Goal: Task Accomplishment & Management: Complete application form

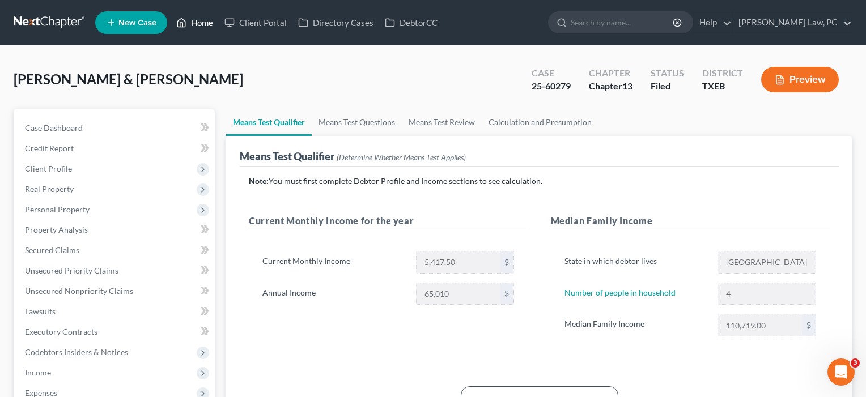
click at [201, 21] on link "Home" at bounding box center [195, 22] width 48 height 20
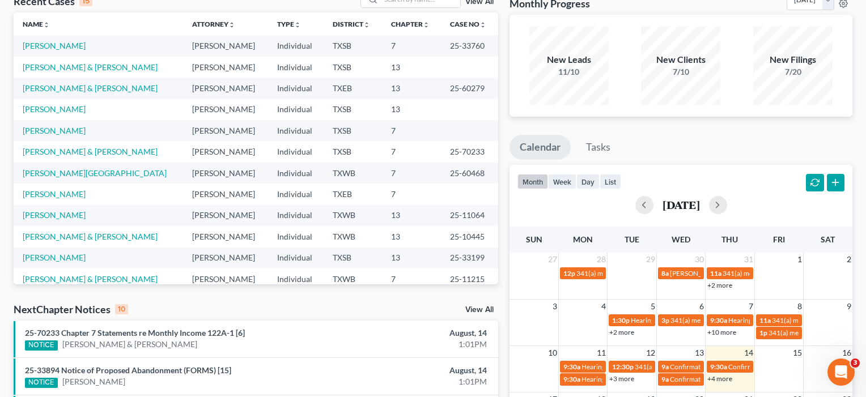
scroll to position [78, 0]
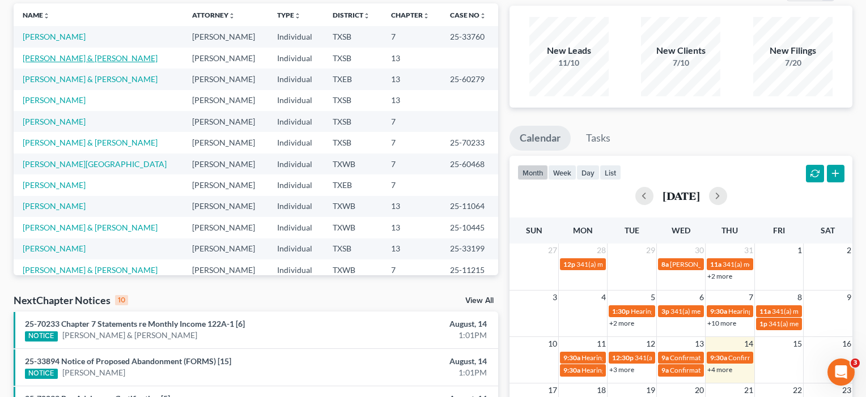
click at [74, 56] on link "[PERSON_NAME] & [PERSON_NAME]" at bounding box center [90, 58] width 135 height 10
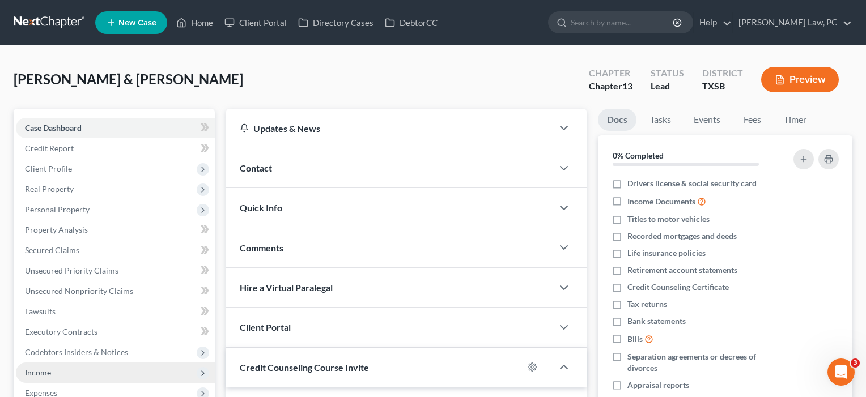
click at [39, 371] on span "Income" at bounding box center [38, 373] width 26 height 10
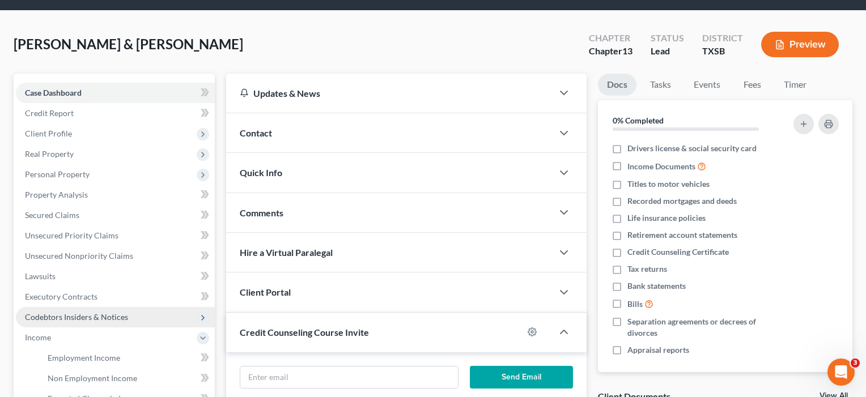
scroll to position [61, 0]
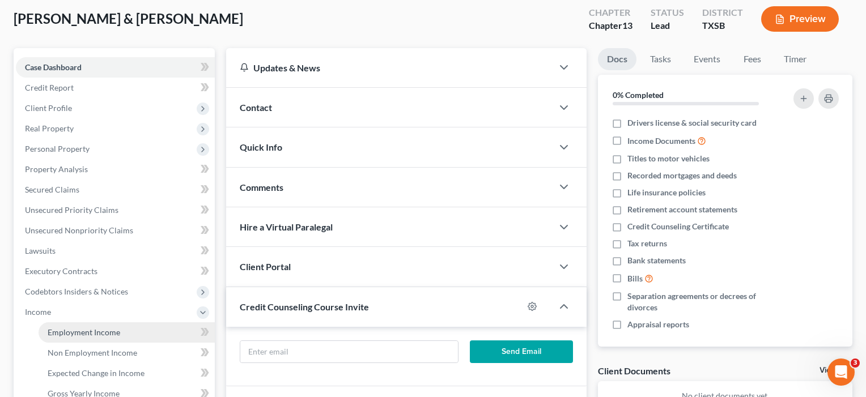
click at [97, 336] on span "Employment Income" at bounding box center [84, 333] width 73 height 10
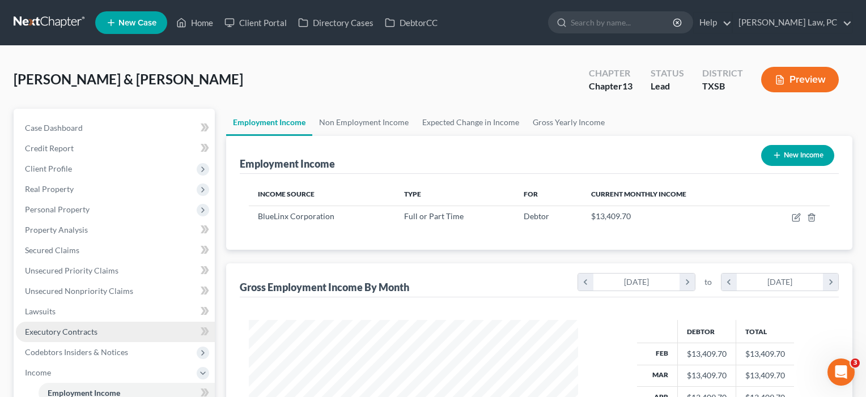
scroll to position [203, 353]
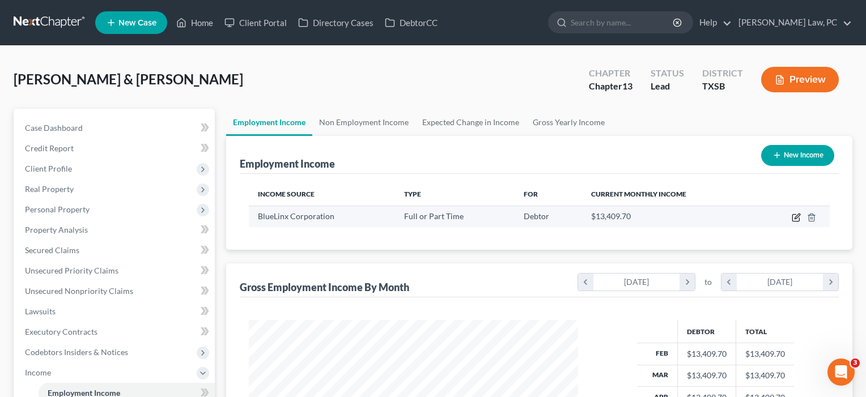
click at [795, 216] on icon "button" at bounding box center [796, 217] width 9 height 9
select select "0"
select select "10"
select select "2"
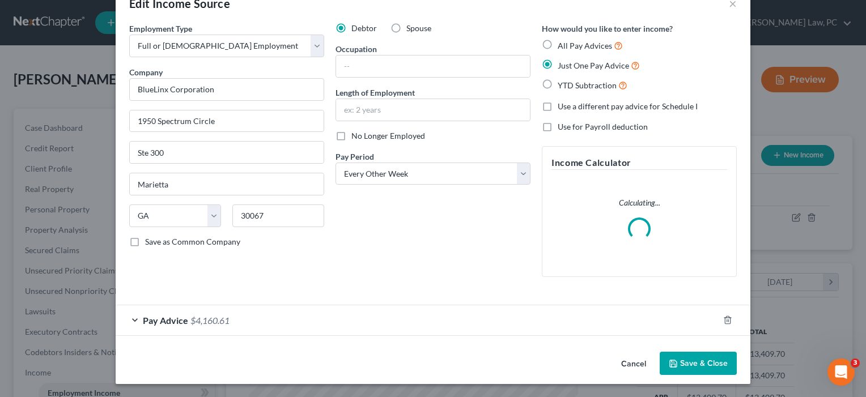
scroll to position [29, 0]
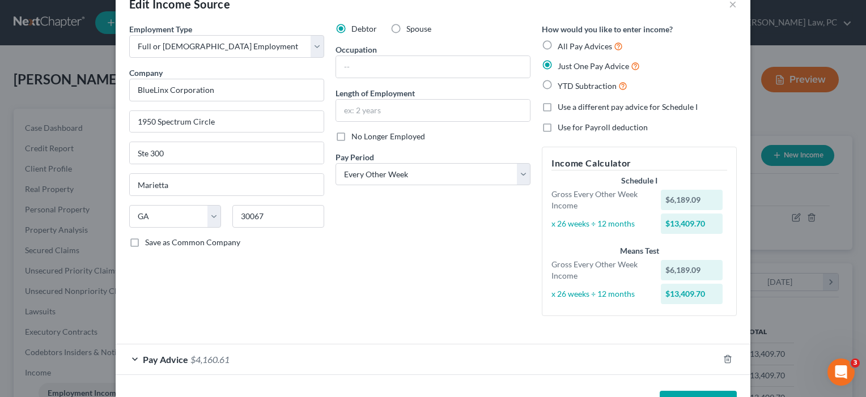
click at [261, 365] on div "Pay Advice $4,160.61" at bounding box center [417, 360] width 603 height 30
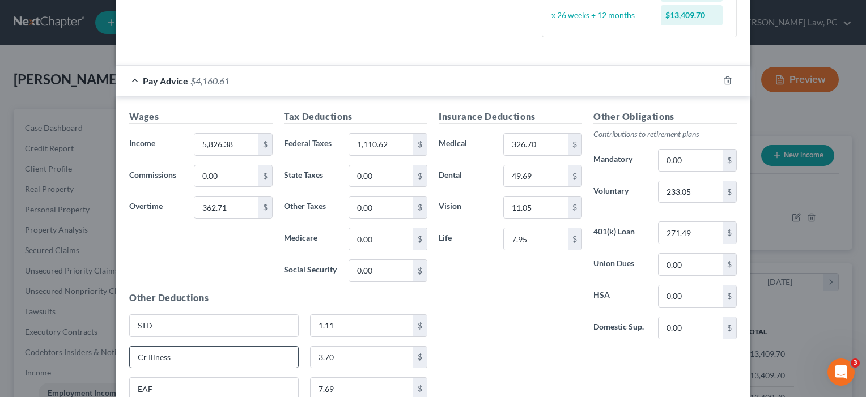
scroll to position [309, 0]
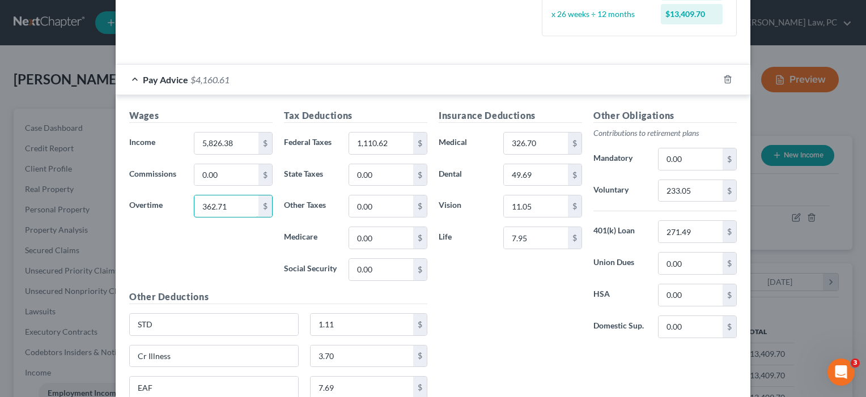
drag, startPoint x: 230, startPoint y: 207, endPoint x: 155, endPoint y: 208, distance: 74.8
click at [155, 208] on div "Overtime 362.71 $" at bounding box center [201, 206] width 155 height 23
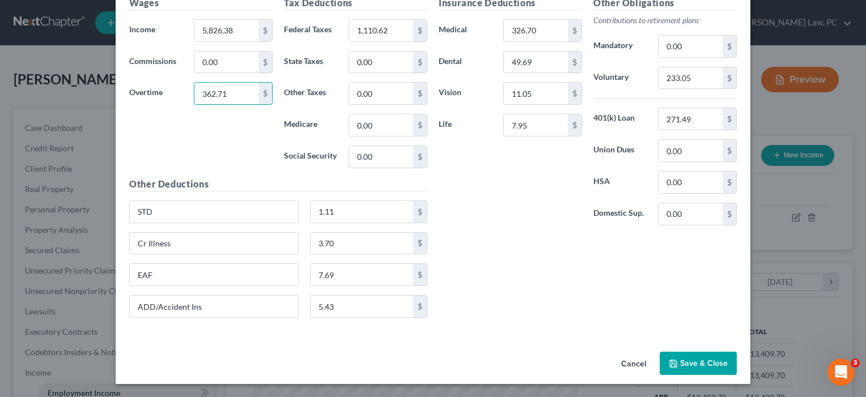
scroll to position [421, 0]
click at [700, 364] on button "Save & Close" at bounding box center [698, 365] width 77 height 24
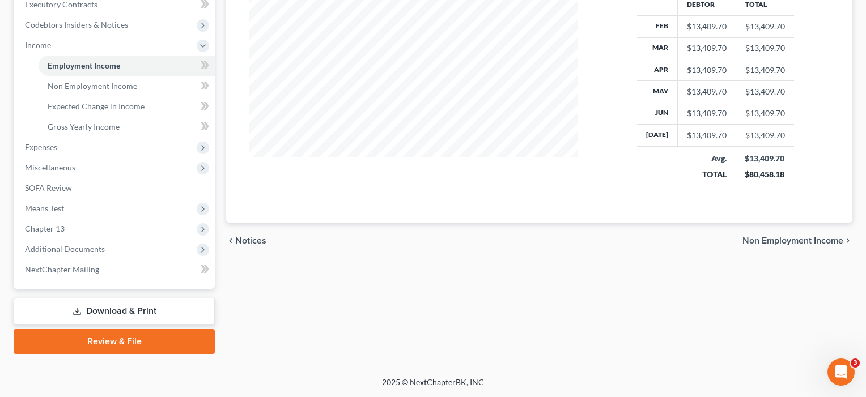
scroll to position [328, 0]
click at [52, 212] on span "Means Test" at bounding box center [44, 209] width 39 height 10
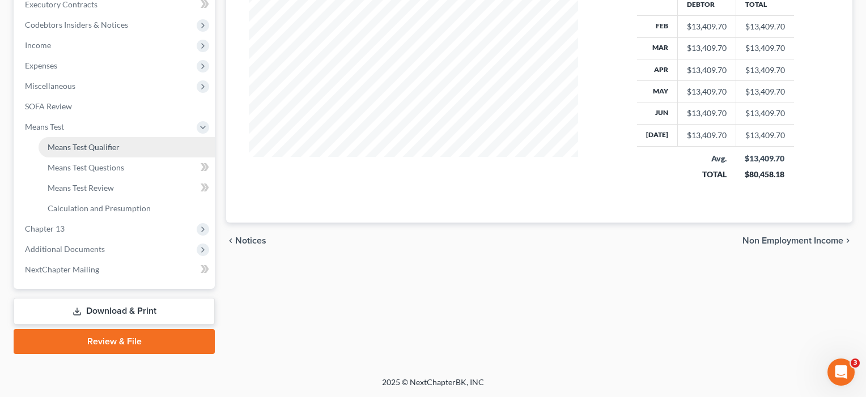
click at [83, 147] on span "Means Test Qualifier" at bounding box center [84, 147] width 72 height 10
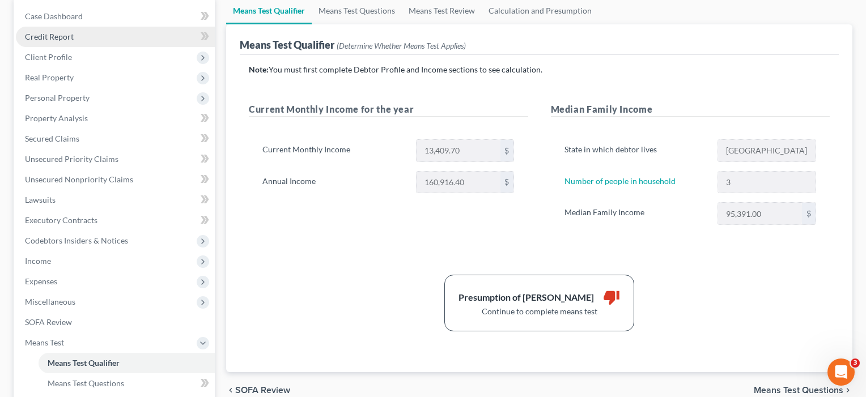
scroll to position [192, 0]
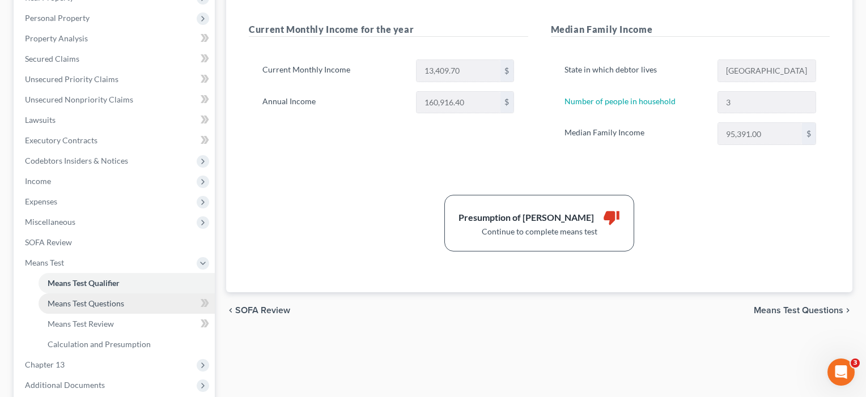
click at [108, 306] on span "Means Test Questions" at bounding box center [86, 304] width 77 height 10
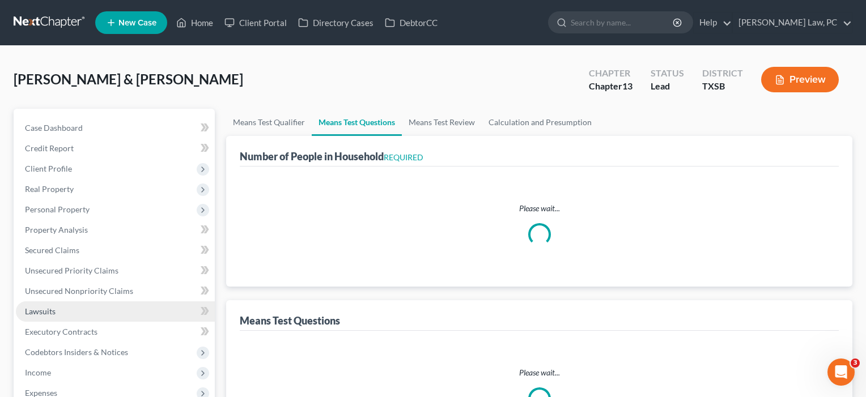
select select "60"
select select "3"
select select "0"
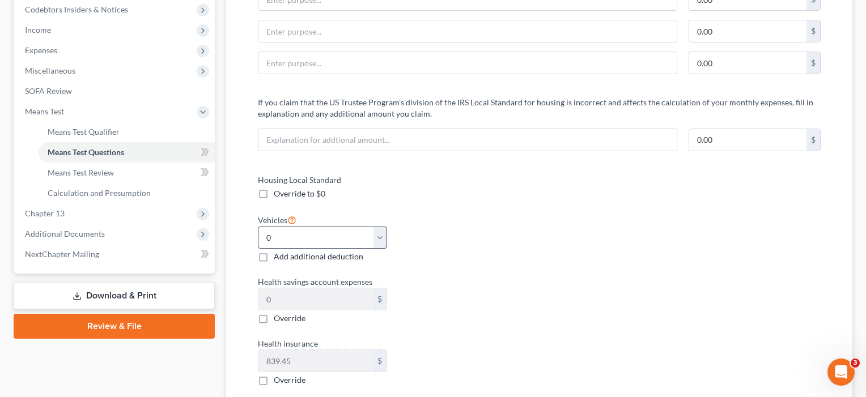
scroll to position [287, 0]
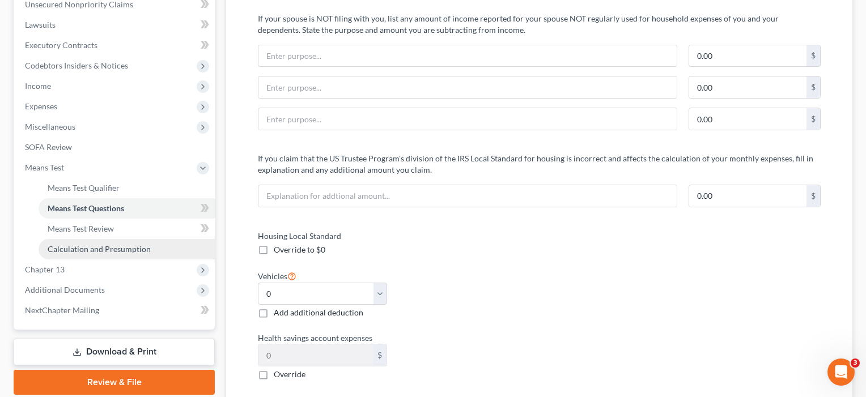
click at [117, 246] on span "Calculation and Presumption" at bounding box center [99, 249] width 103 height 10
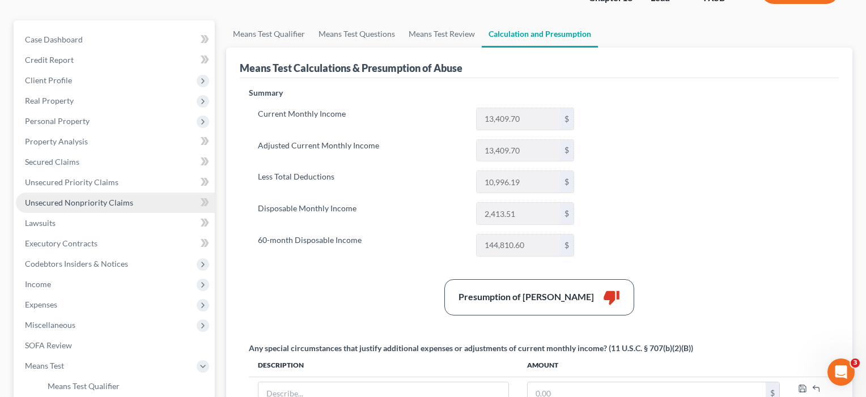
click at [86, 194] on link "Unsecured Nonpriority Claims" at bounding box center [115, 203] width 199 height 20
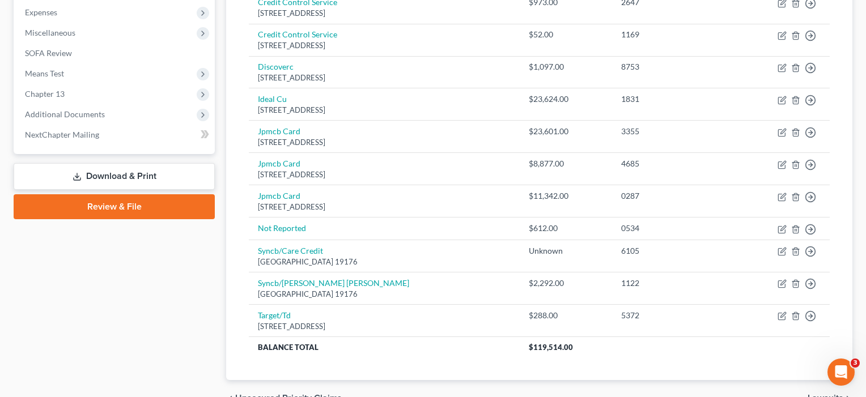
scroll to position [396, 0]
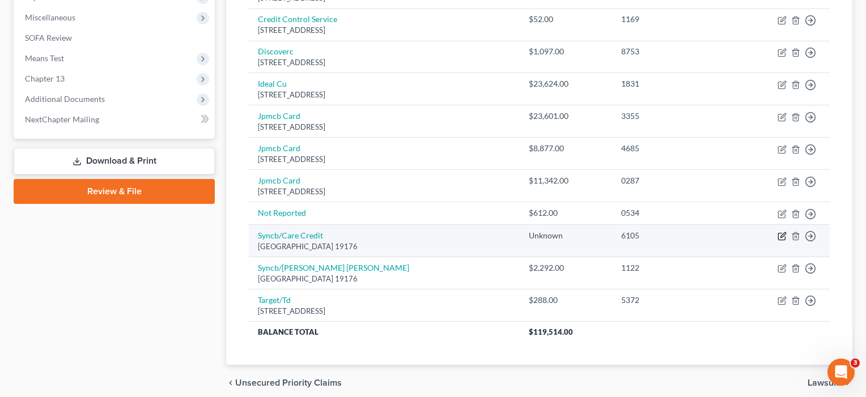
click at [782, 232] on icon "button" at bounding box center [782, 236] width 9 height 9
select select "39"
select select "2"
select select "1"
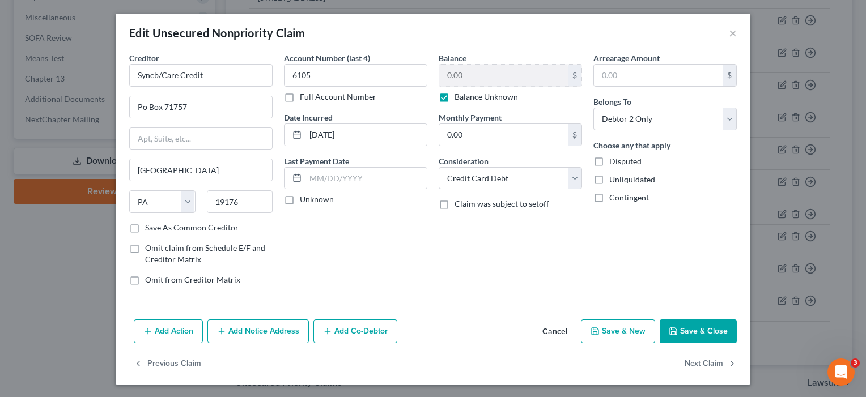
click at [691, 329] on button "Save & Close" at bounding box center [698, 332] width 77 height 24
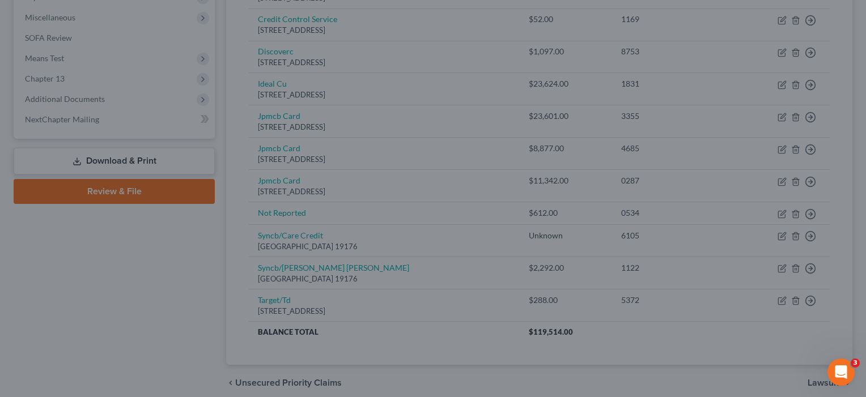
type input "0"
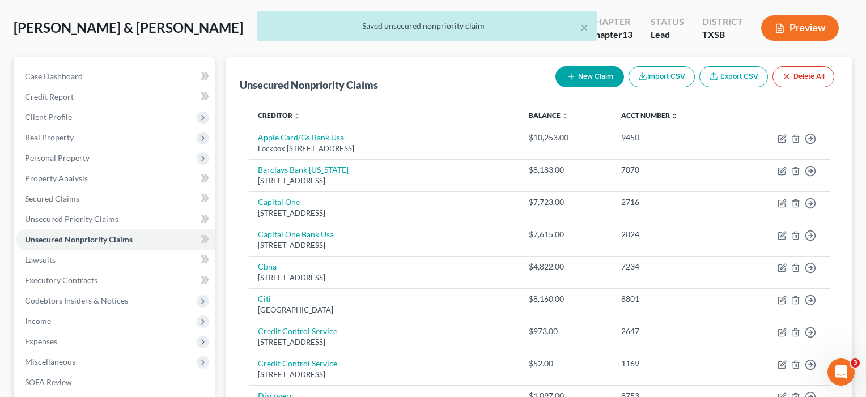
scroll to position [40, 0]
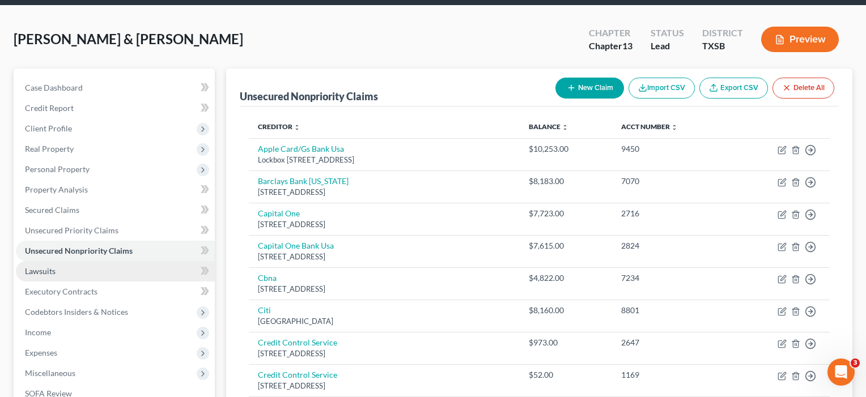
click at [73, 271] on link "Lawsuits" at bounding box center [115, 271] width 199 height 20
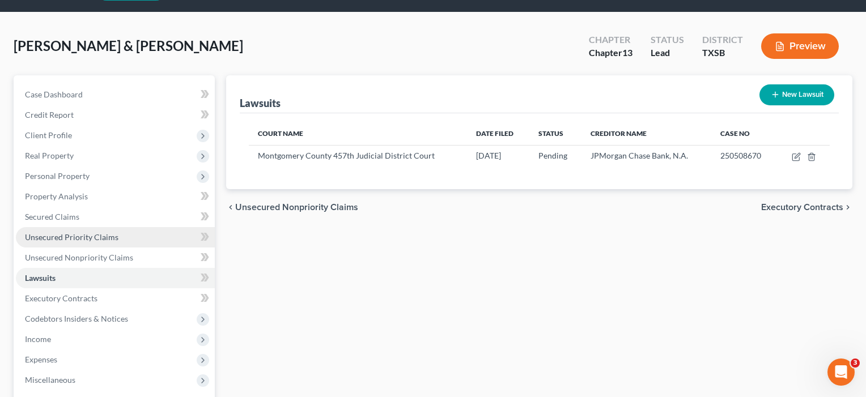
scroll to position [36, 0]
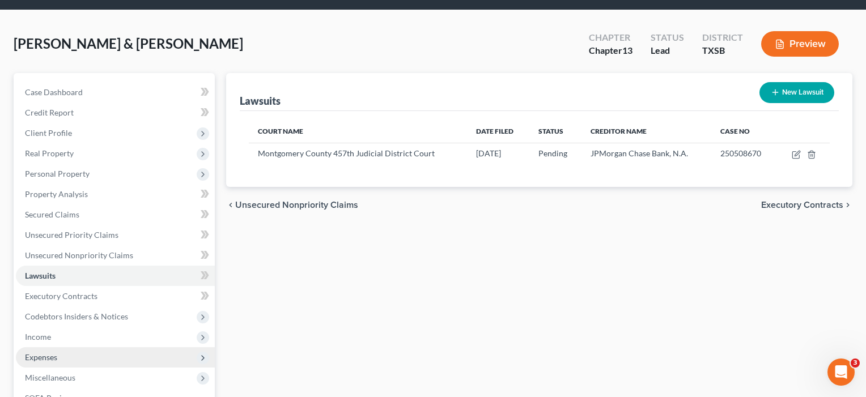
click at [44, 353] on span "Expenses" at bounding box center [41, 358] width 32 height 10
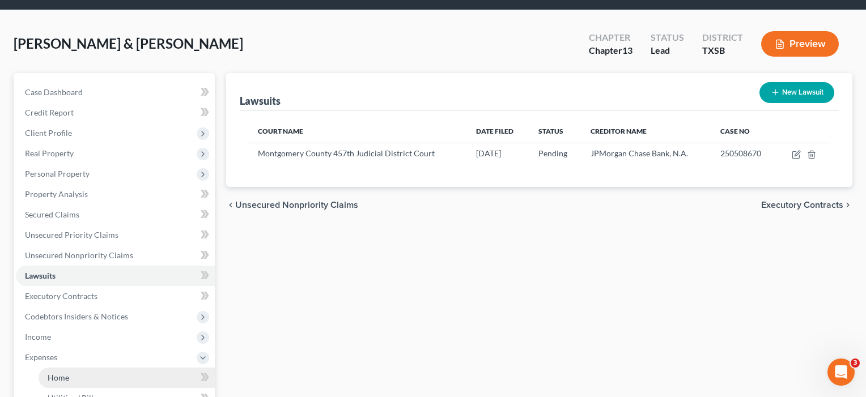
click at [61, 376] on span "Home" at bounding box center [59, 378] width 22 height 10
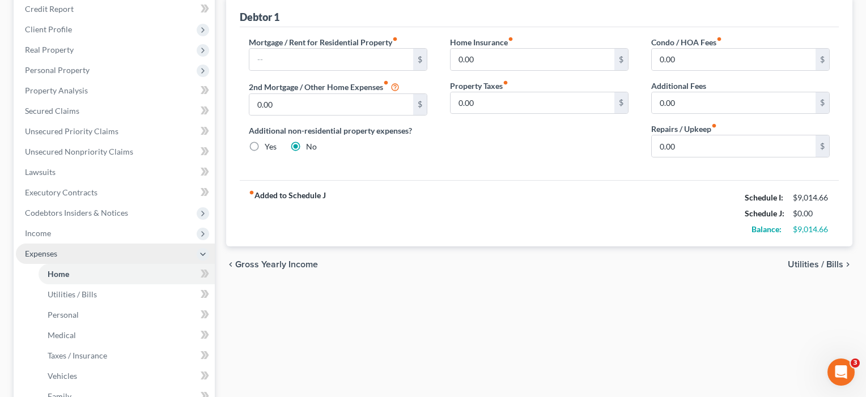
scroll to position [140, 0]
